Goal: Use online tool/utility: Utilize a website feature to perform a specific function

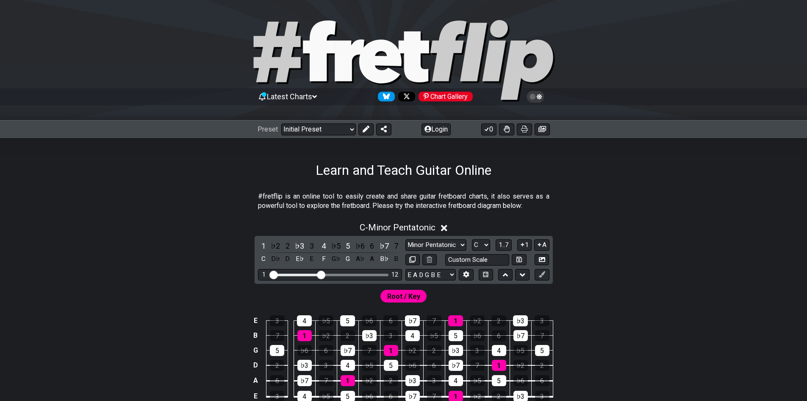
scroll to position [202, 0]
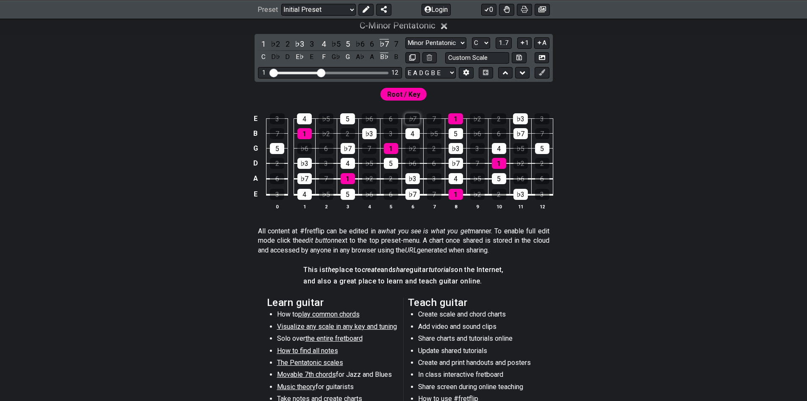
click at [412, 120] on div "♭7" at bounding box center [412, 118] width 15 height 11
click at [411, 119] on div "♭7" at bounding box center [412, 118] width 15 height 11
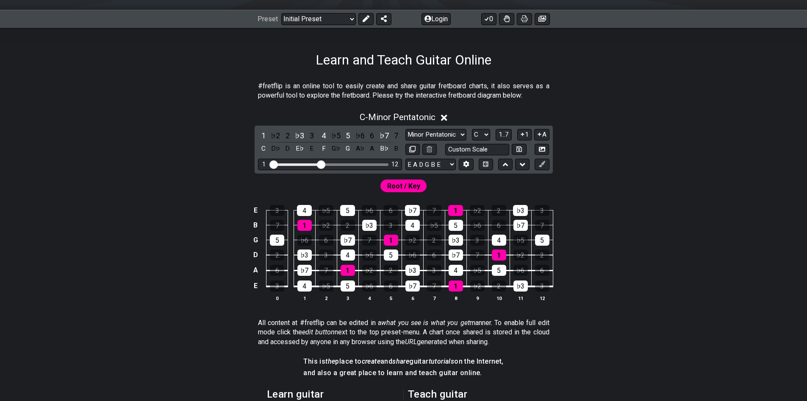
scroll to position [159, 0]
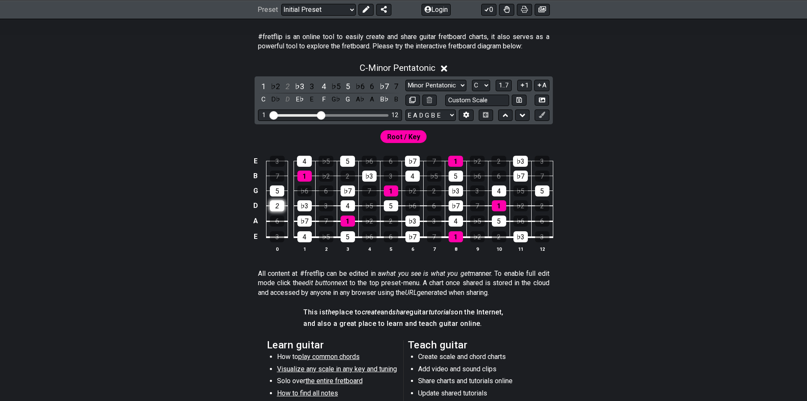
click at [281, 209] on div "2" at bounding box center [277, 205] width 14 height 11
click at [280, 205] on div "2" at bounding box center [277, 205] width 14 height 11
click at [434, 112] on select "E A D G B E E A D G B E E A D G B E B E A D F♯ B A D G C E A D A D G B E E♭ A♭ …" at bounding box center [431, 114] width 50 height 11
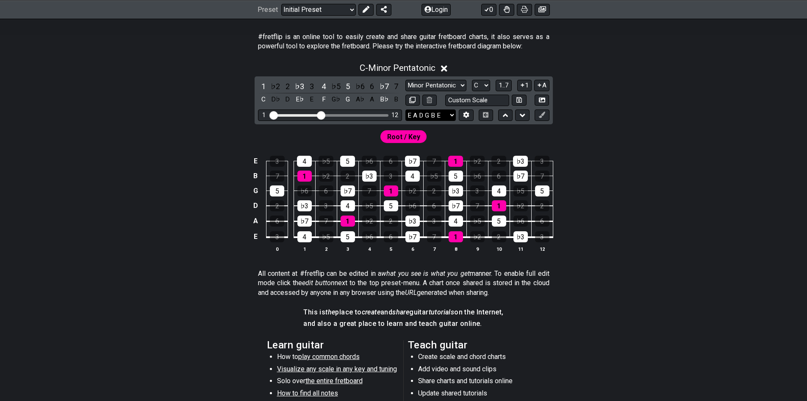
click at [434, 112] on select "E A D G B E E A D G B E E A D G B E B E A D F♯ B A D G C E A D A D G B E E♭ A♭ …" at bounding box center [431, 114] width 50 height 11
click at [434, 113] on select "E A D G B E E A D G B E E A D G B E B E A D F♯ B A D G C E A D A D G B E E♭ A♭ …" at bounding box center [431, 114] width 50 height 11
click at [488, 85] on select "A♭ A A♯ B♭ B C C♯ D♭ D D♯ E♭ E F F♯ G♭ G G♯" at bounding box center [481, 85] width 18 height 11
click at [487, 84] on select "A♭ A A♯ B♭ B C C♯ D♭ D D♯ E♭ E F F♯ G♭ G G♯" at bounding box center [481, 85] width 18 height 11
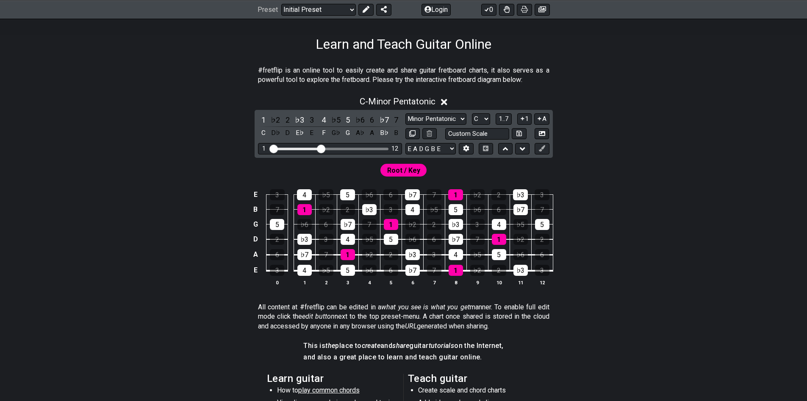
scroll to position [75, 0]
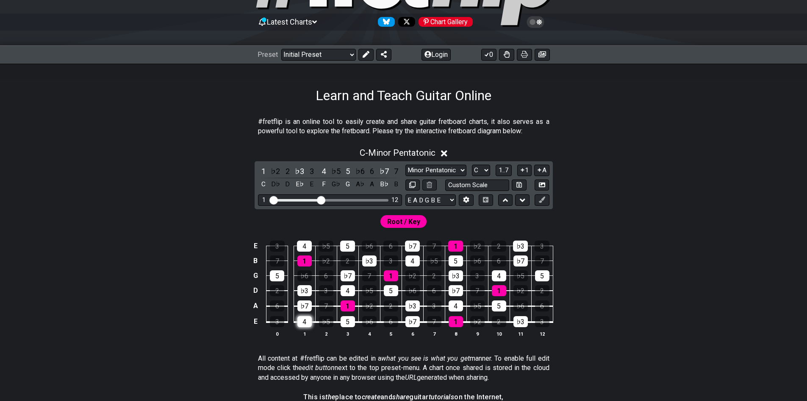
click at [303, 320] on div "4" at bounding box center [305, 321] width 14 height 11
